Goal: Task Accomplishment & Management: Manage account settings

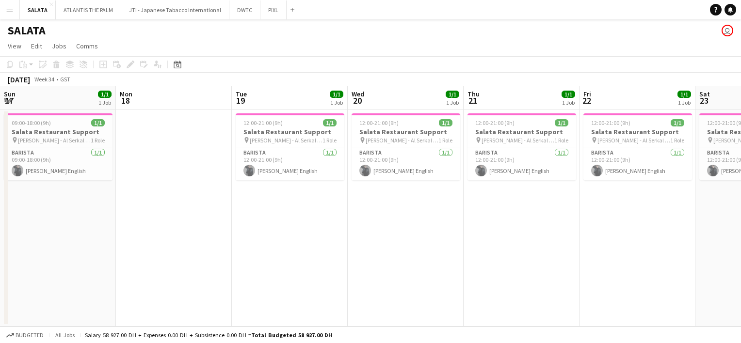
scroll to position [0, 327]
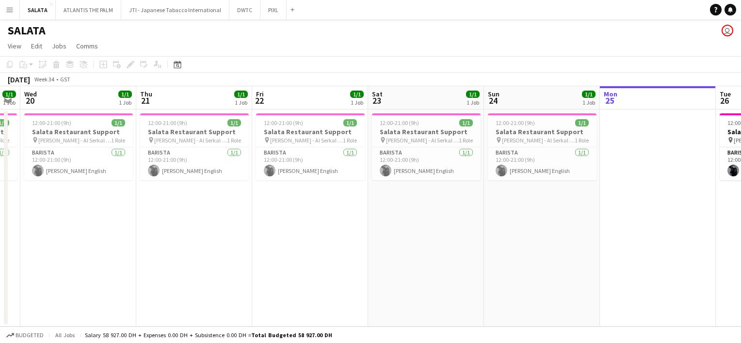
click at [11, 11] on app-icon "Menu" at bounding box center [10, 10] width 8 height 8
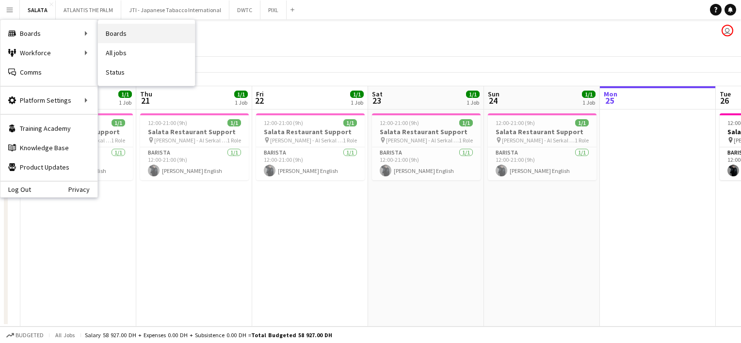
click at [120, 37] on link "Boards" at bounding box center [146, 33] width 97 height 19
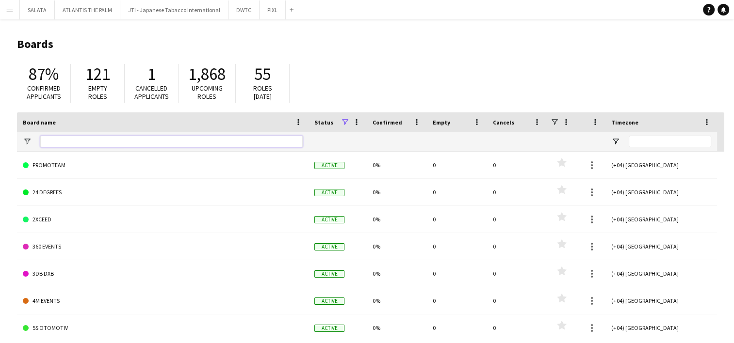
click at [63, 144] on input "Board name Filter Input" at bounding box center [171, 142] width 262 height 12
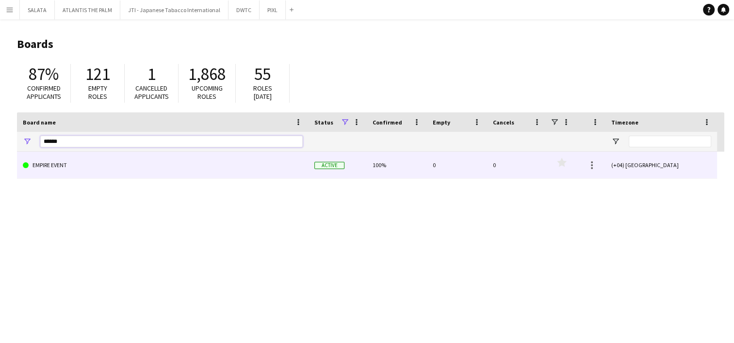
type input "******"
click at [48, 165] on link "EMPIRE EVENT" at bounding box center [163, 165] width 280 height 27
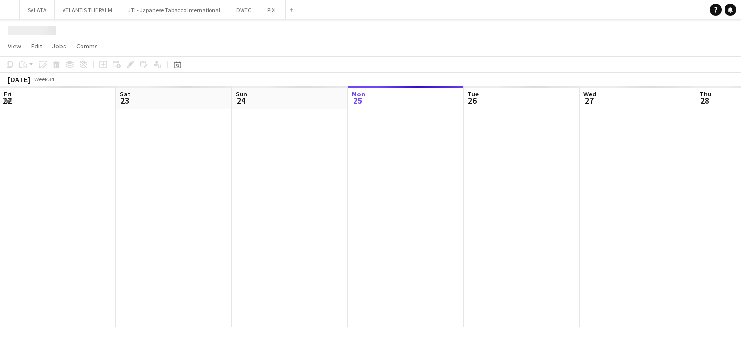
scroll to position [0, 232]
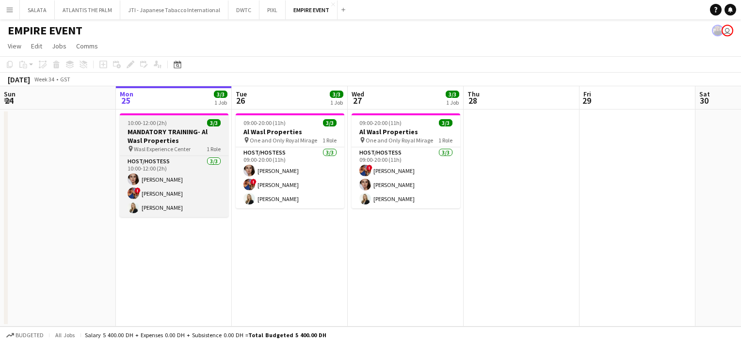
click at [200, 131] on h3 "MANDATORY TRAINING- Al Wasl Properties" at bounding box center [174, 136] width 109 height 17
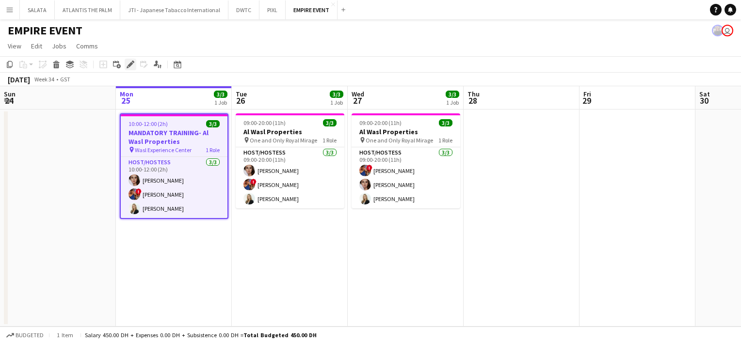
click at [132, 63] on icon "Edit" at bounding box center [131, 65] width 8 height 8
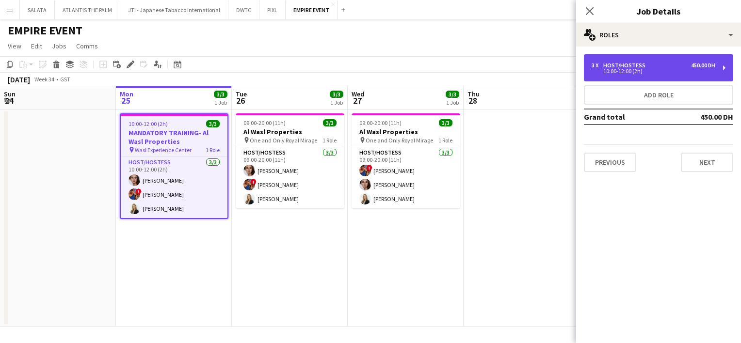
click at [720, 68] on div "3 x Host/Hostess 450.00 DH 10:00-12:00 (2h)" at bounding box center [658, 67] width 149 height 27
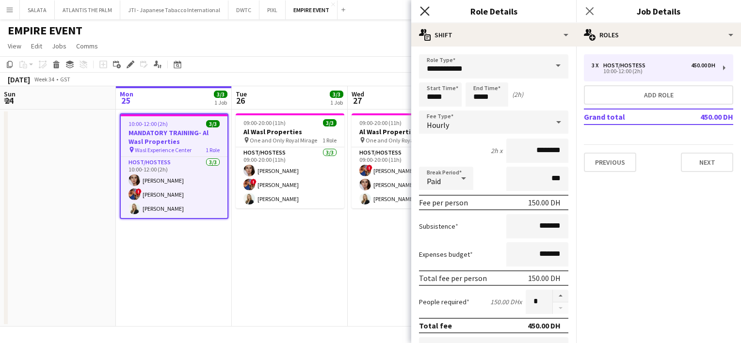
click at [424, 11] on icon at bounding box center [424, 10] width 9 height 9
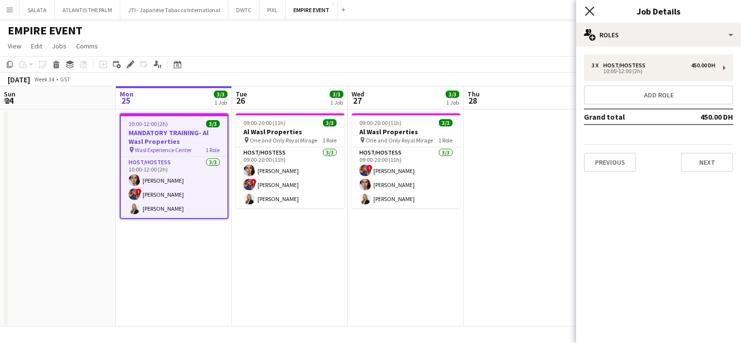
click at [592, 12] on icon "Close pop-in" at bounding box center [589, 10] width 9 height 9
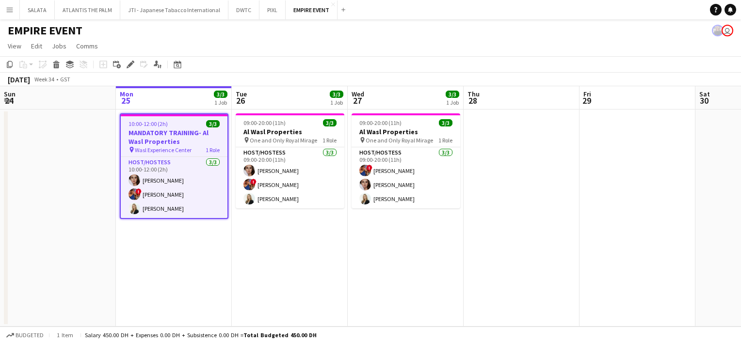
click at [273, 61] on app-toolbar "Copy Paste Paste Ctrl+V Paste with crew Ctrl+Shift+V Paste linked Job [GEOGRAPH…" at bounding box center [370, 64] width 741 height 16
